Goal: Transaction & Acquisition: Subscribe to service/newsletter

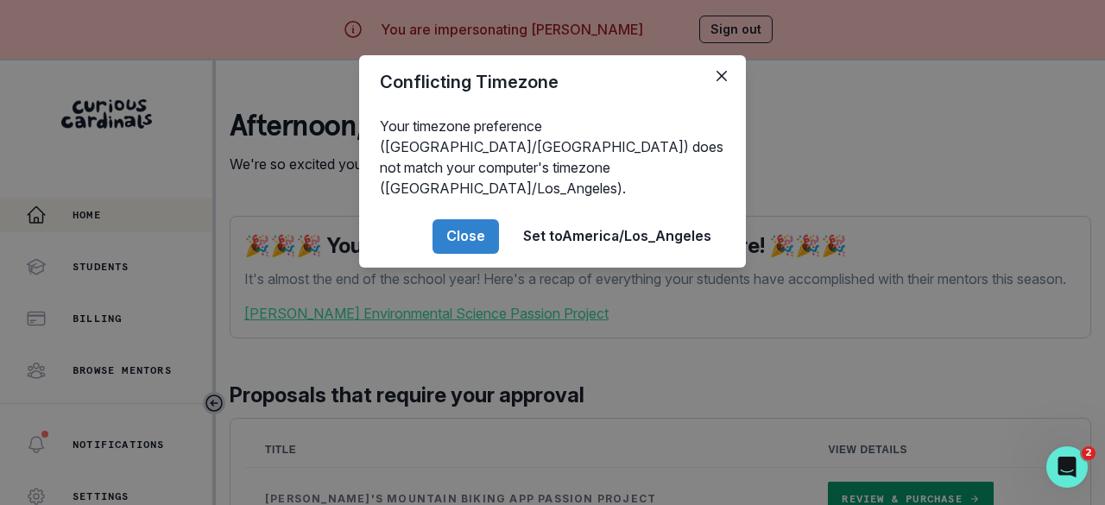
click at [476, 219] on button "Close" at bounding box center [465, 236] width 66 height 35
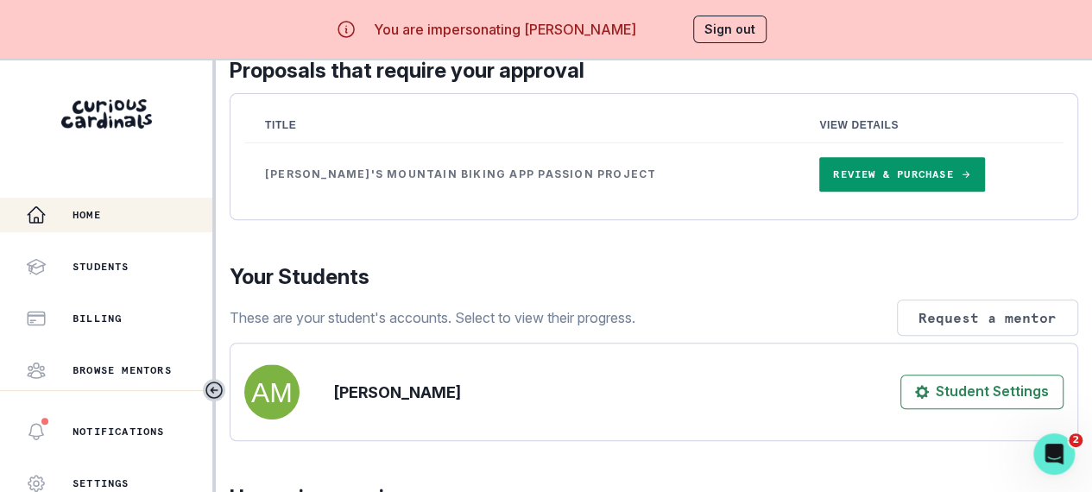
scroll to position [432, 0]
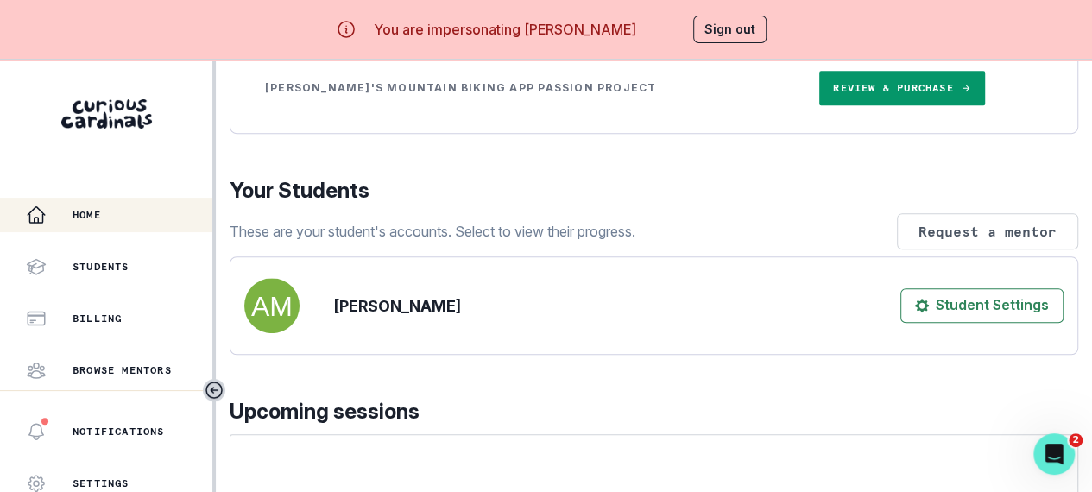
click at [869, 105] on link "Review & Purchase" at bounding box center [901, 88] width 165 height 35
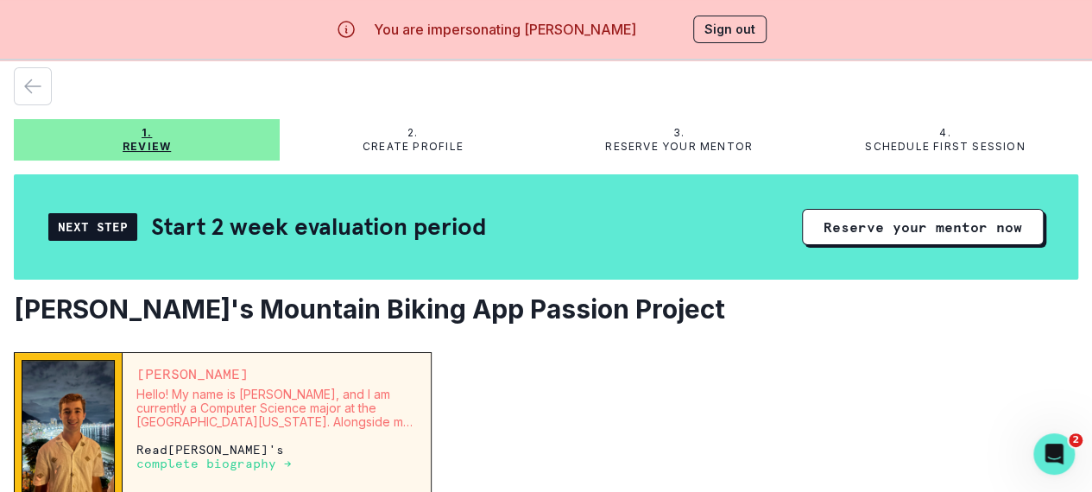
click at [858, 221] on button "Reserve your mentor now" at bounding box center [923, 227] width 242 height 36
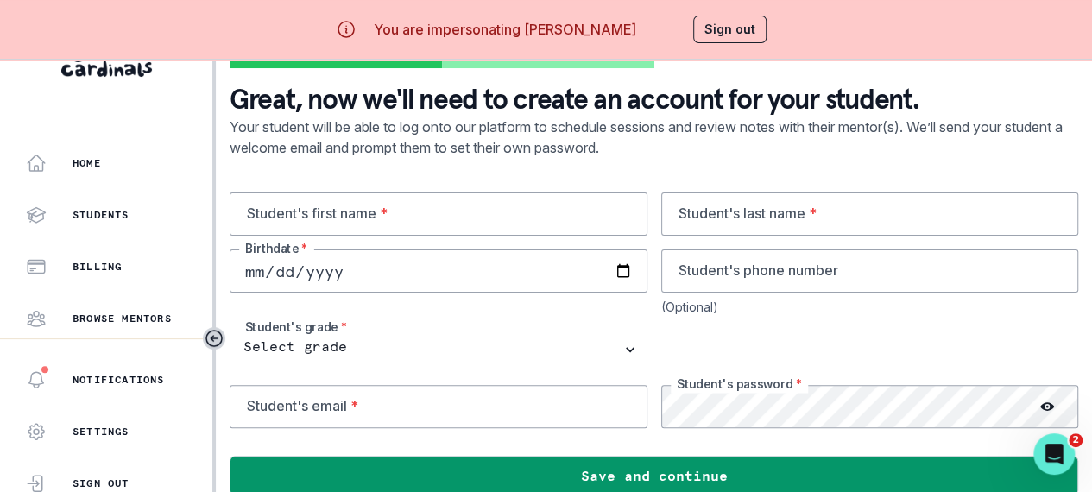
scroll to position [73, 0]
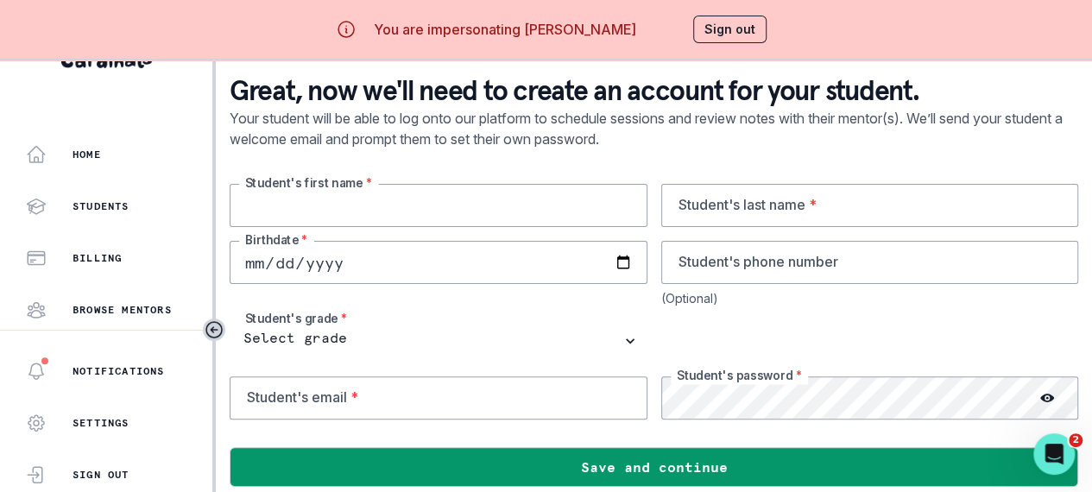
click at [300, 202] on input "text" at bounding box center [439, 205] width 418 height 43
paste input "benjaminmaxwell"
type input "[PERSON_NAME]"
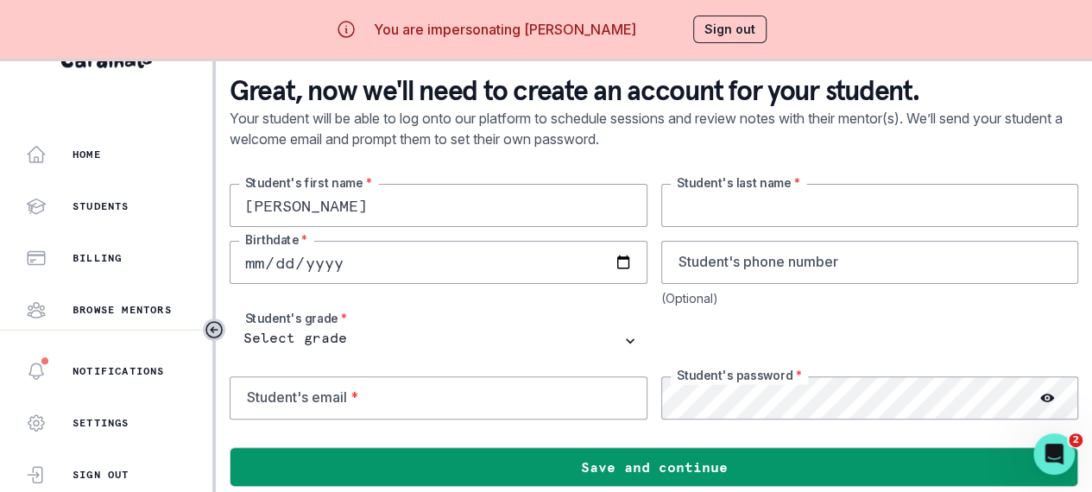
paste input "[PERSON_NAME]"
type input "[PERSON_NAME]"
click at [323, 254] on input "date" at bounding box center [439, 262] width 418 height 43
type input "[DATE]"
click at [427, 303] on div "[PERSON_NAME]'s first name * [PERSON_NAME] Student's last name * [DEMOGRAPHIC_D…" at bounding box center [654, 302] width 848 height 236
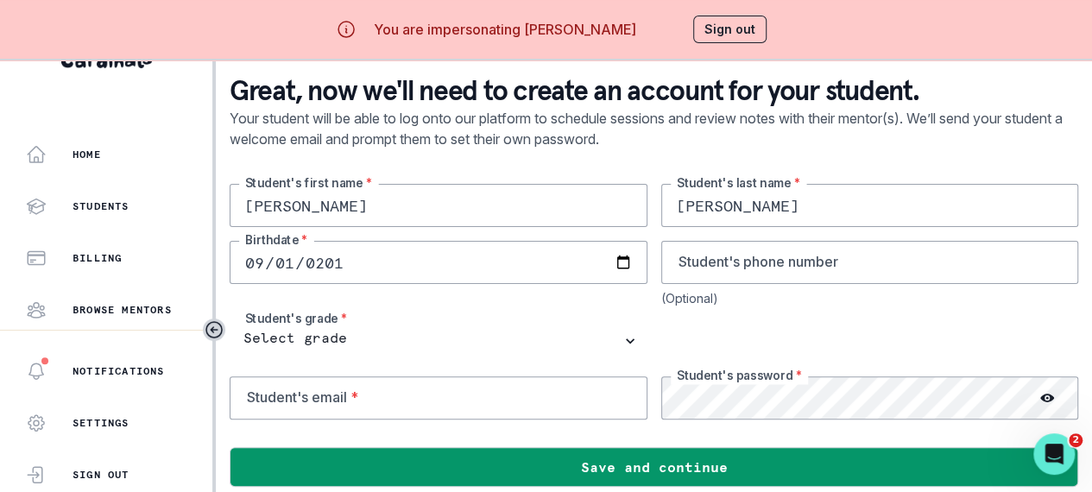
click at [263, 249] on input "[DATE]" at bounding box center [439, 262] width 418 height 43
click at [264, 249] on input "[DATE]" at bounding box center [439, 262] width 418 height 43
type input "[DATE]"
click at [515, 303] on div "[PERSON_NAME]'s first name * [PERSON_NAME] Student's last name * [DEMOGRAPHIC_D…" at bounding box center [654, 302] width 848 height 236
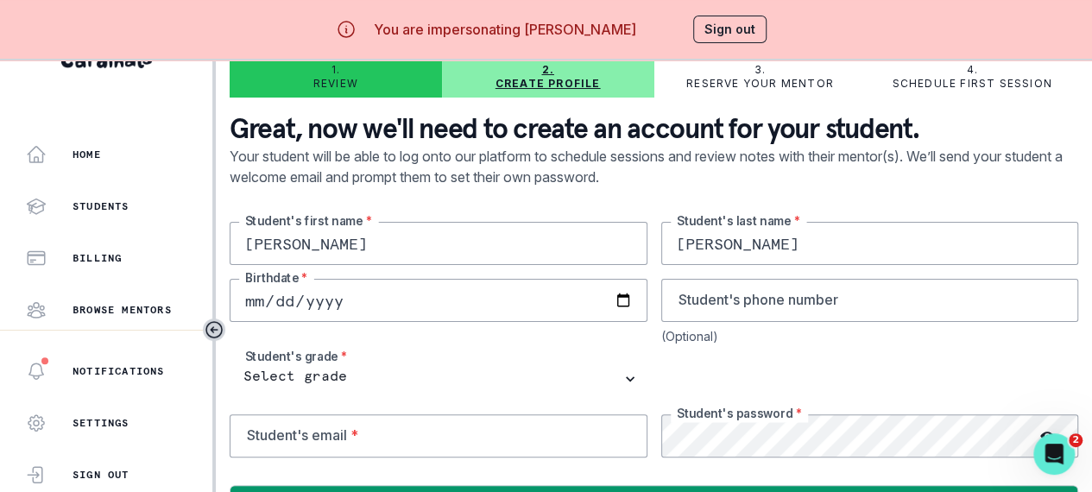
scroll to position [0, 0]
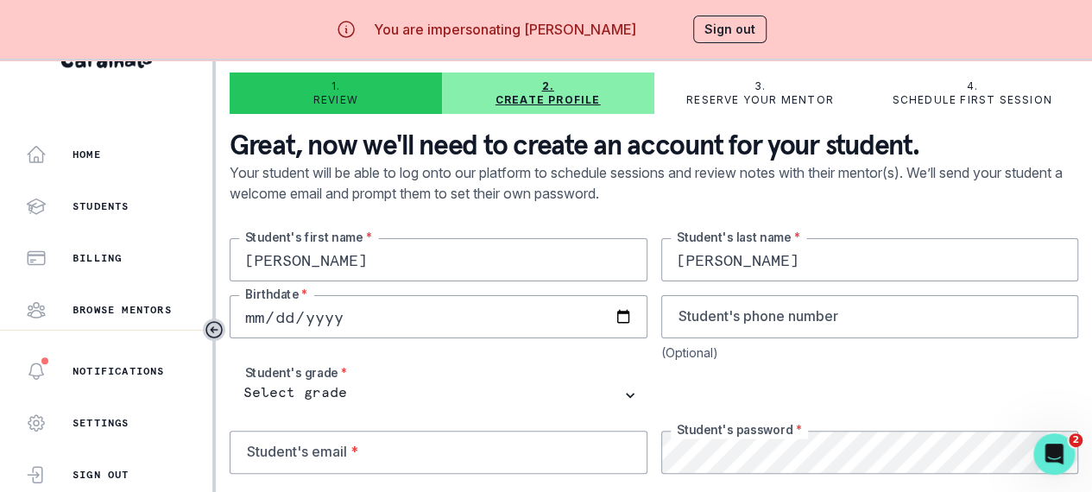
click at [578, 355] on div "[PERSON_NAME]'s first name * [PERSON_NAME] Student's last name * [DEMOGRAPHIC_D…" at bounding box center [654, 356] width 848 height 236
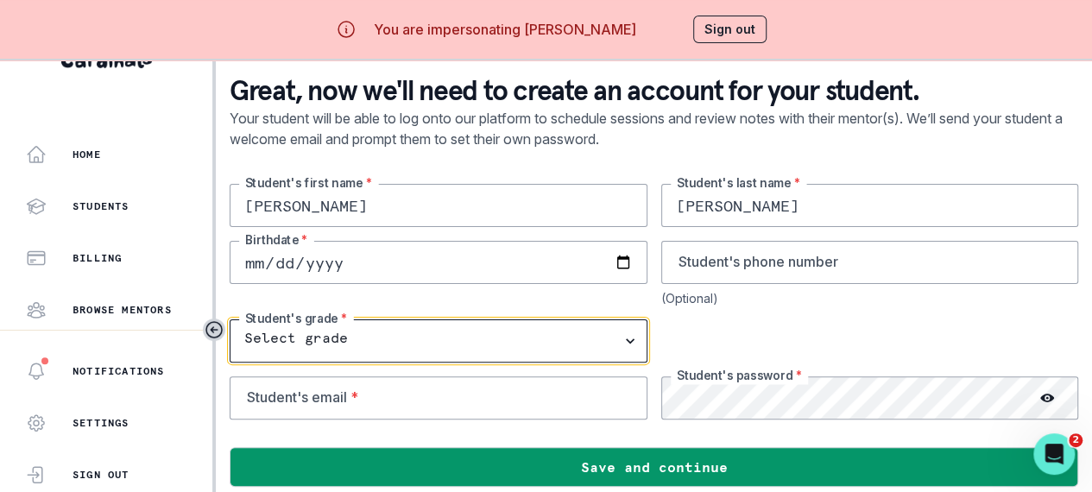
click at [627, 322] on select "Select grade 1st Grade 2nd Grade 3rd Grade 4th Grade 5th Grade 6th Grade 7th Gr…" at bounding box center [439, 340] width 418 height 43
select select "10th Grade"
click at [230, 319] on select "Select grade 1st Grade 2nd Grade 3rd Grade 4th Grade 5th Grade 6th Grade 7th Gr…" at bounding box center [439, 340] width 418 height 43
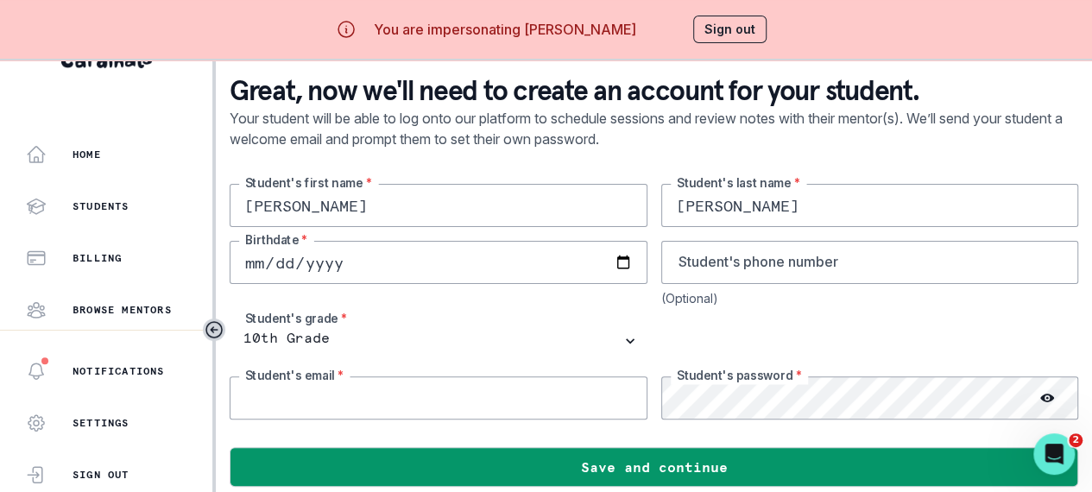
drag, startPoint x: 370, startPoint y: 375, endPoint x: 378, endPoint y: 363, distance: 13.6
click at [370, 376] on input "email" at bounding box center [439, 397] width 418 height 43
paste input "[EMAIL_ADDRESS][DOMAIN_NAME]"
type input "[EMAIL_ADDRESS][DOMAIN_NAME]"
click at [501, 301] on div "[PERSON_NAME]'s first name * [PERSON_NAME] Student's last name * [DEMOGRAPHIC_D…" at bounding box center [654, 302] width 848 height 236
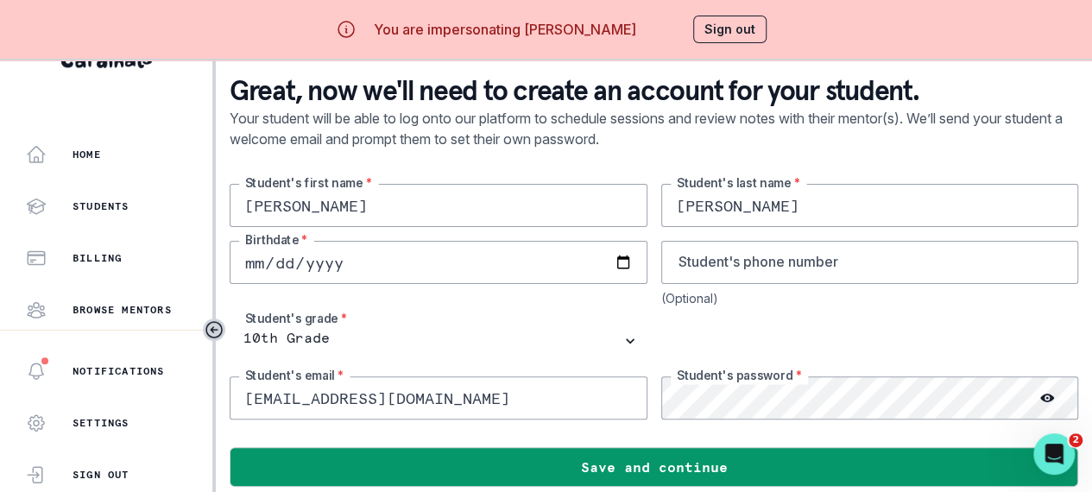
click at [858, 319] on div at bounding box center [870, 340] width 418 height 43
click at [694, 451] on button "Save and continue" at bounding box center [654, 467] width 848 height 40
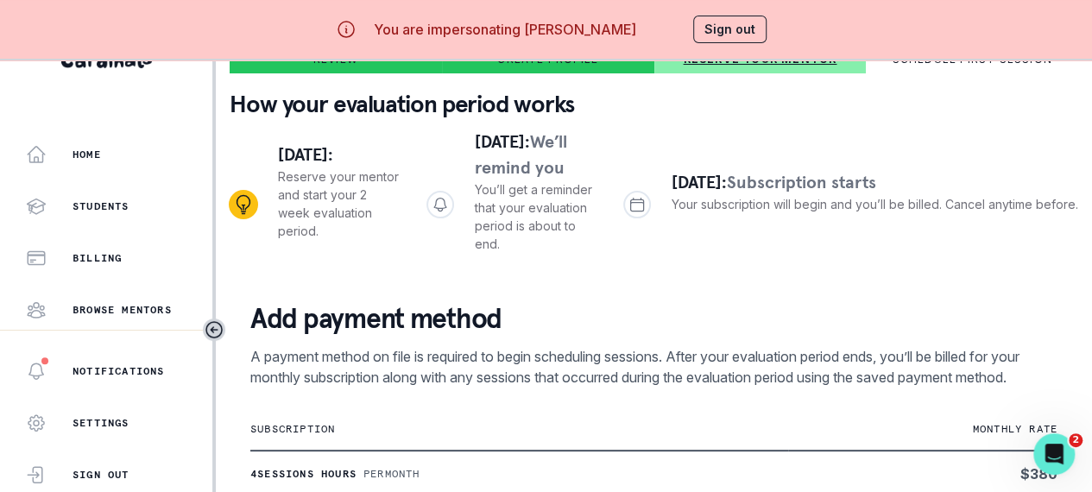
scroll to position [0, 0]
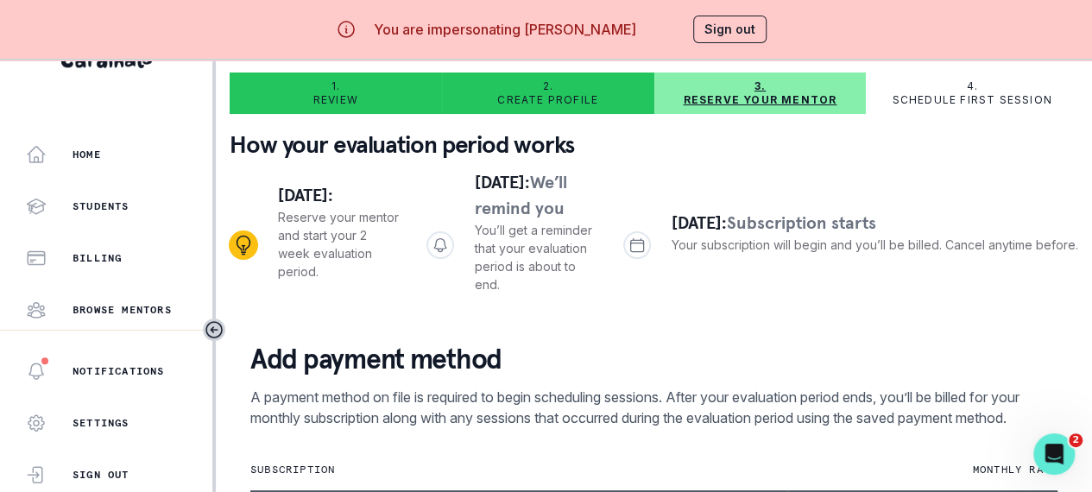
click at [558, 93] on p "Create profile" at bounding box center [547, 100] width 101 height 14
click at [728, 93] on p "Reserve your mentor" at bounding box center [760, 100] width 154 height 14
click at [98, 201] on div "Students" at bounding box center [119, 206] width 186 height 21
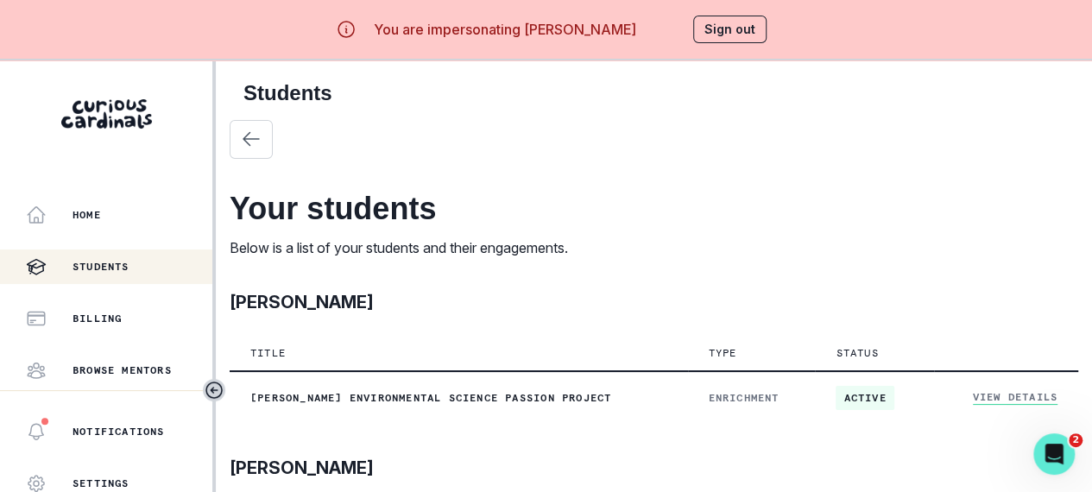
click at [91, 205] on div "Home" at bounding box center [119, 215] width 186 height 21
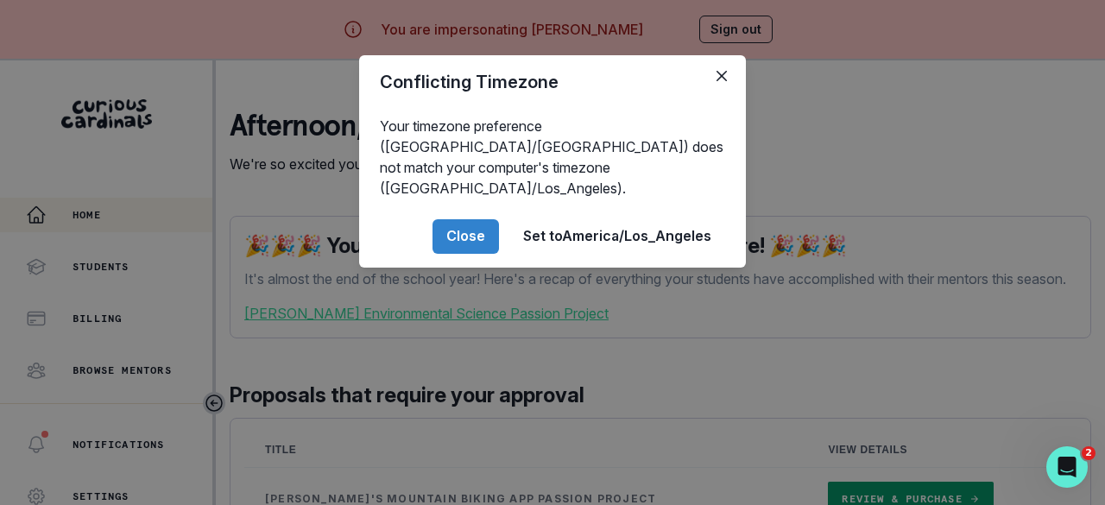
click at [456, 220] on button "Close" at bounding box center [465, 236] width 66 height 35
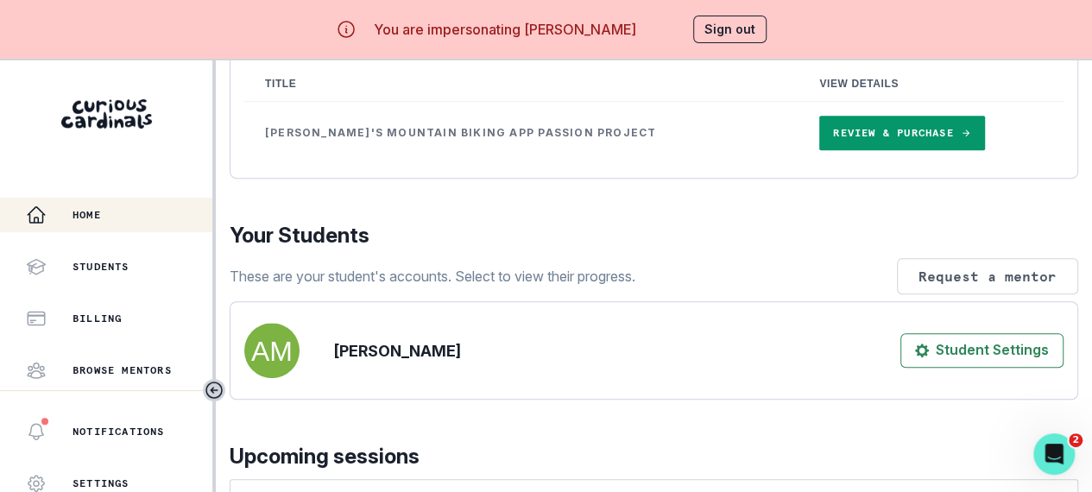
scroll to position [345, 0]
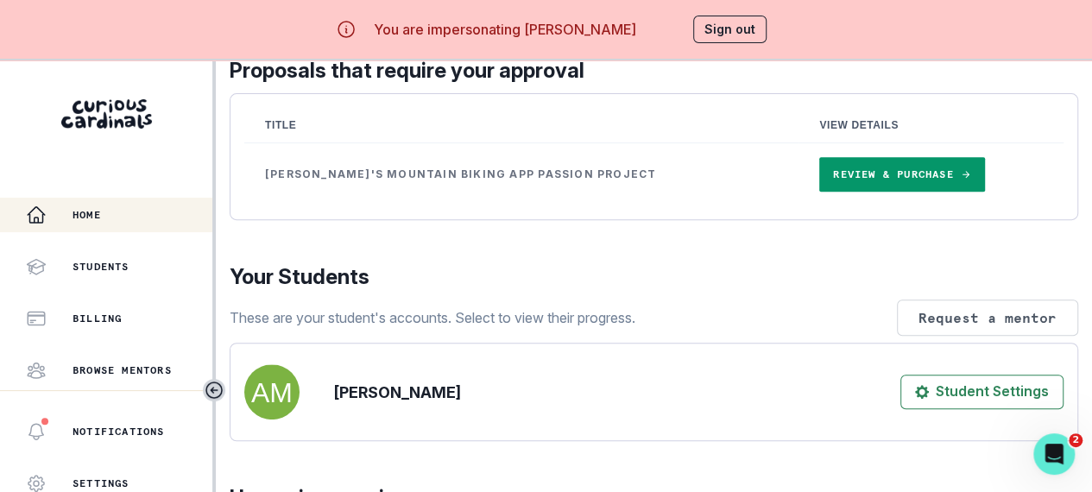
click at [845, 192] on link "Review & Purchase" at bounding box center [901, 174] width 165 height 35
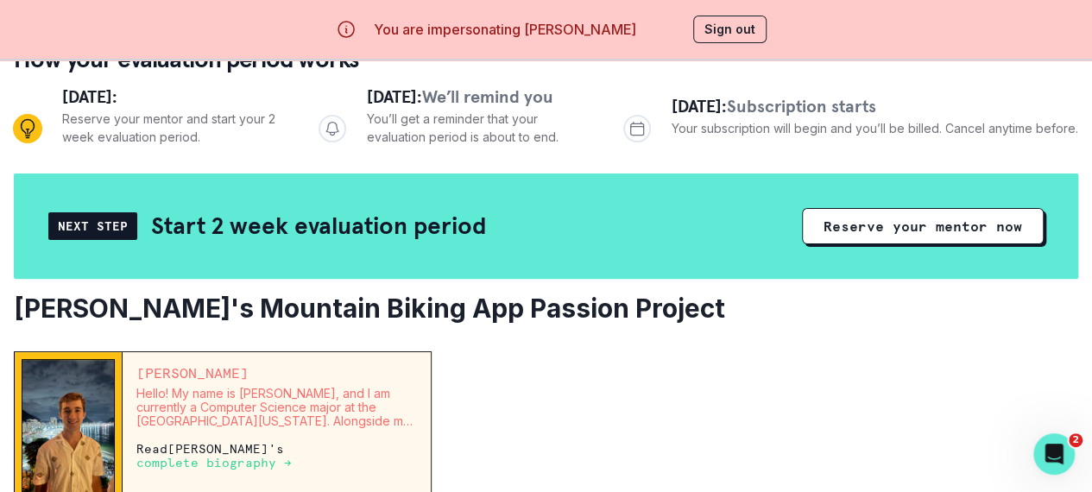
scroll to position [259, 0]
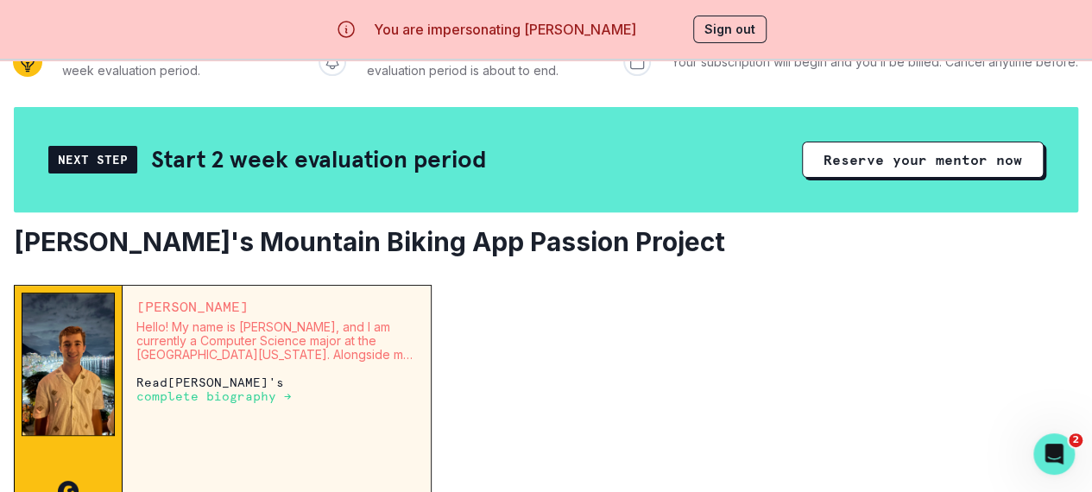
click at [868, 168] on button "Reserve your mentor now" at bounding box center [923, 160] width 242 height 36
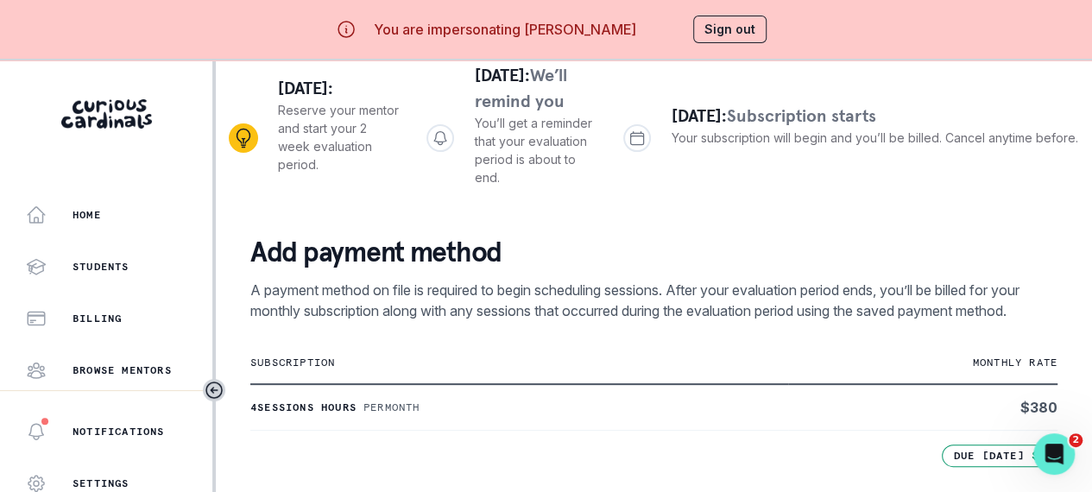
scroll to position [173, 0]
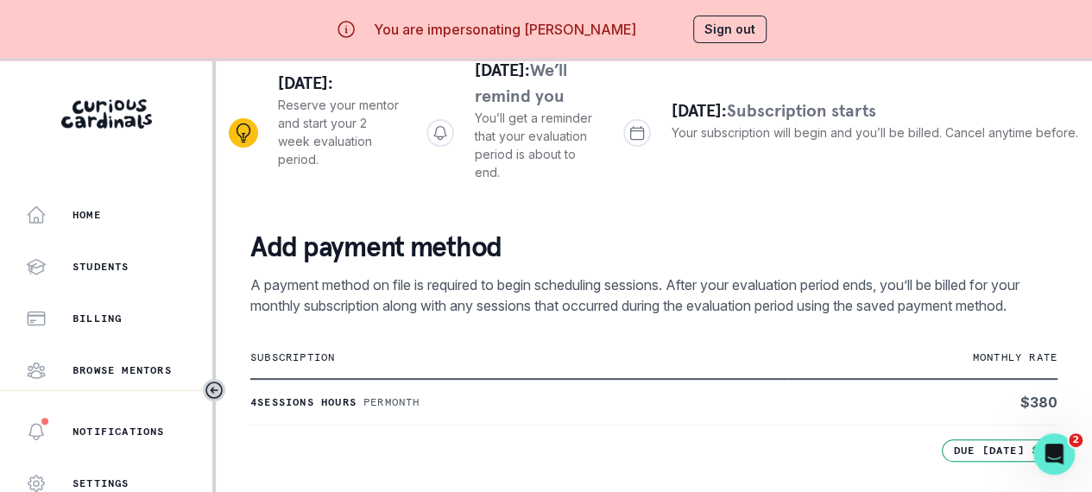
click at [403, 397] on p "Per month" at bounding box center [391, 402] width 57 height 14
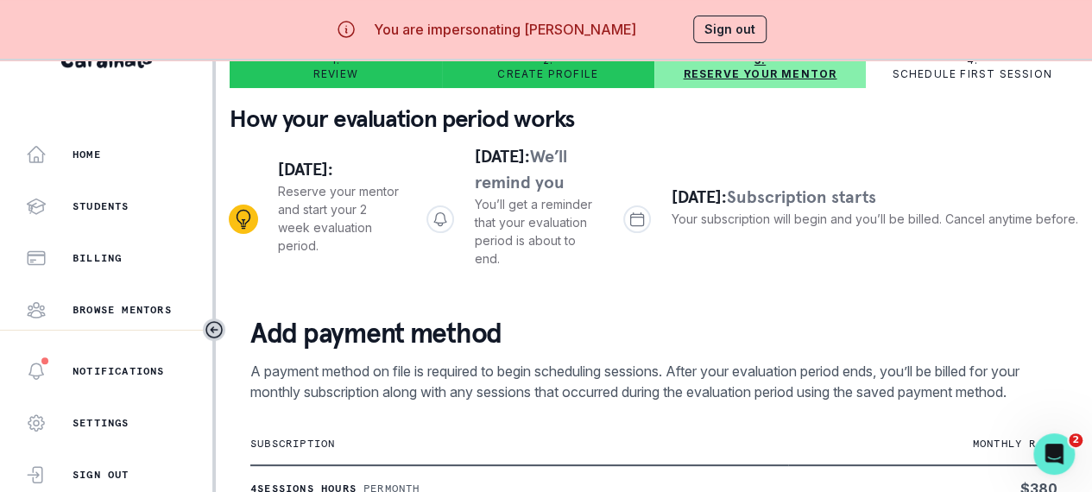
scroll to position [0, 0]
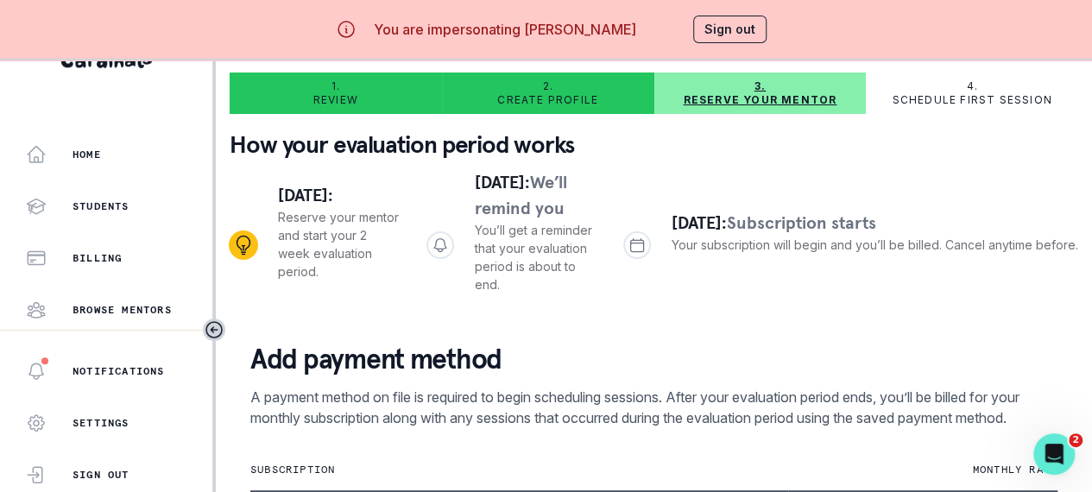
click at [609, 343] on p "Add payment method" at bounding box center [653, 359] width 807 height 35
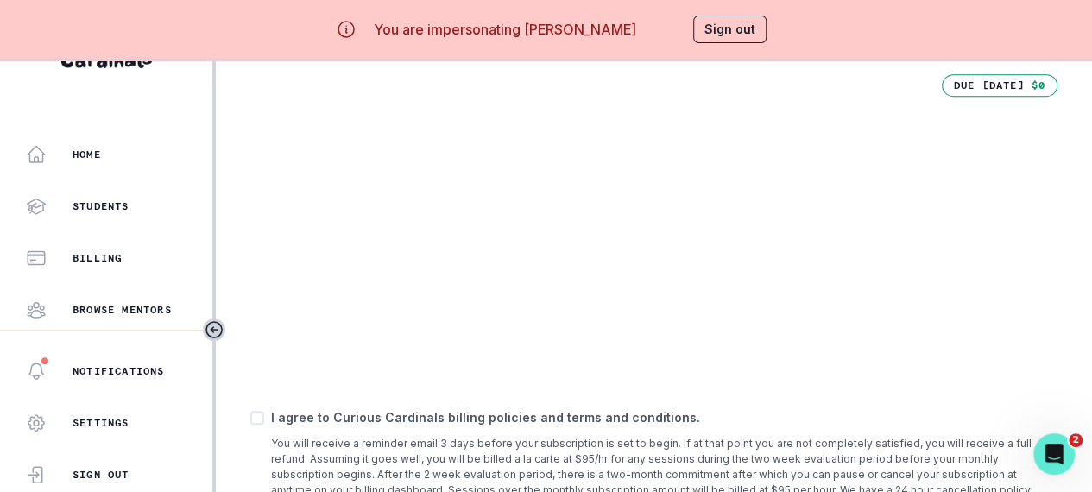
click at [751, 27] on button "Sign out" at bounding box center [729, 30] width 73 height 28
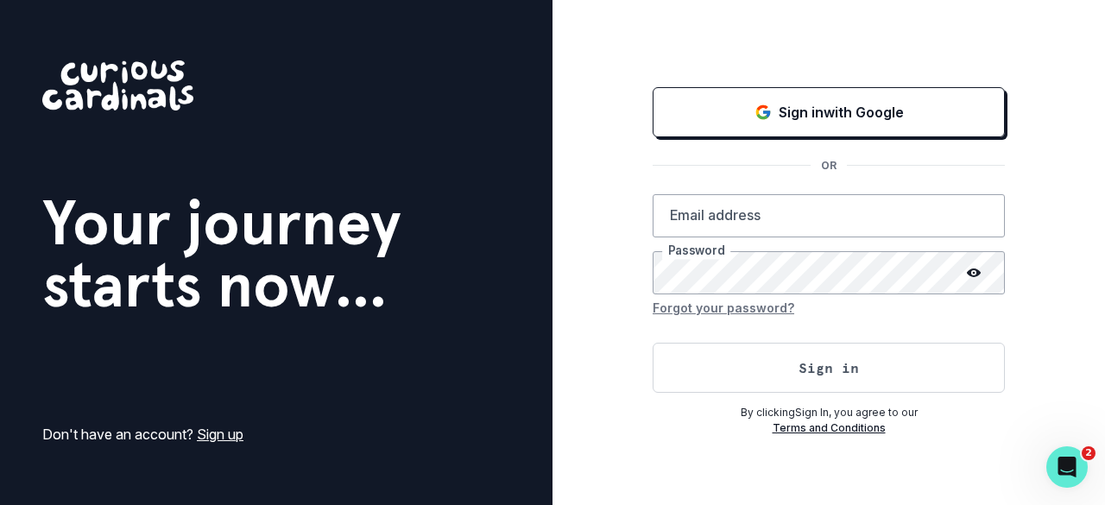
click at [908, 104] on div "Sign in with Google" at bounding box center [828, 112] width 309 height 21
